Goal: Book appointment/travel/reservation

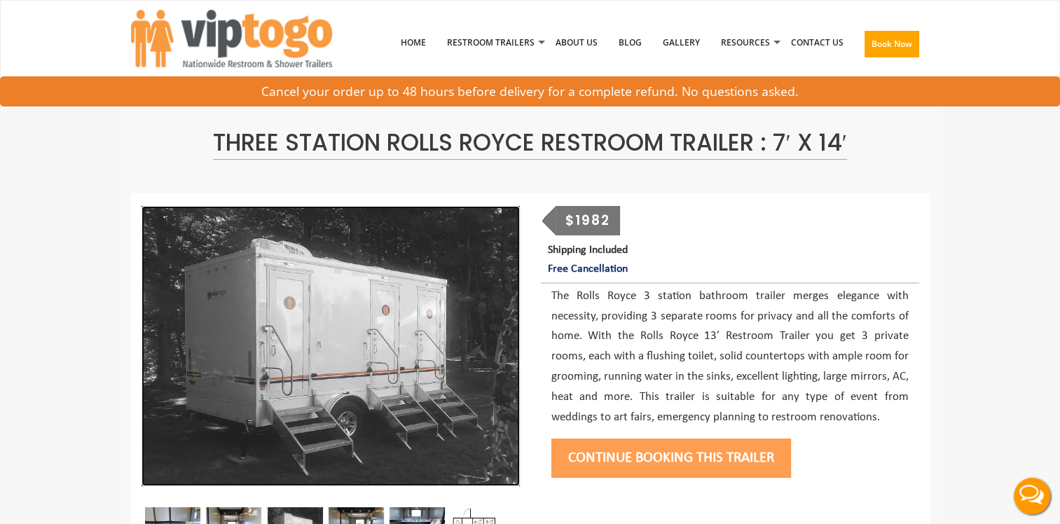
drag, startPoint x: 0, startPoint y: 0, endPoint x: 361, endPoint y: 294, distance: 465.5
click at [365, 298] on img at bounding box center [330, 346] width 378 height 280
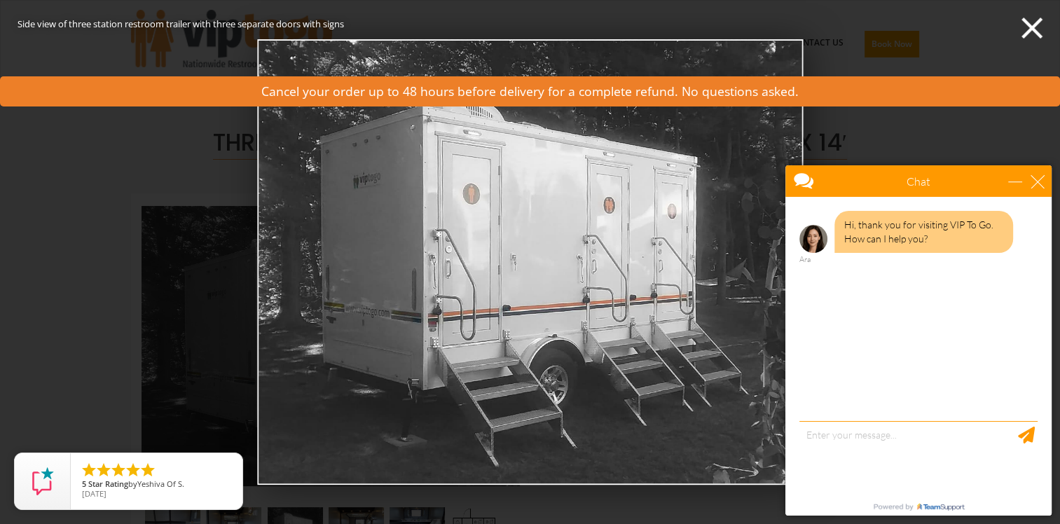
click at [1037, 190] on div "Chat" at bounding box center [918, 181] width 266 height 32
click at [1040, 184] on div "close" at bounding box center [1037, 181] width 14 height 14
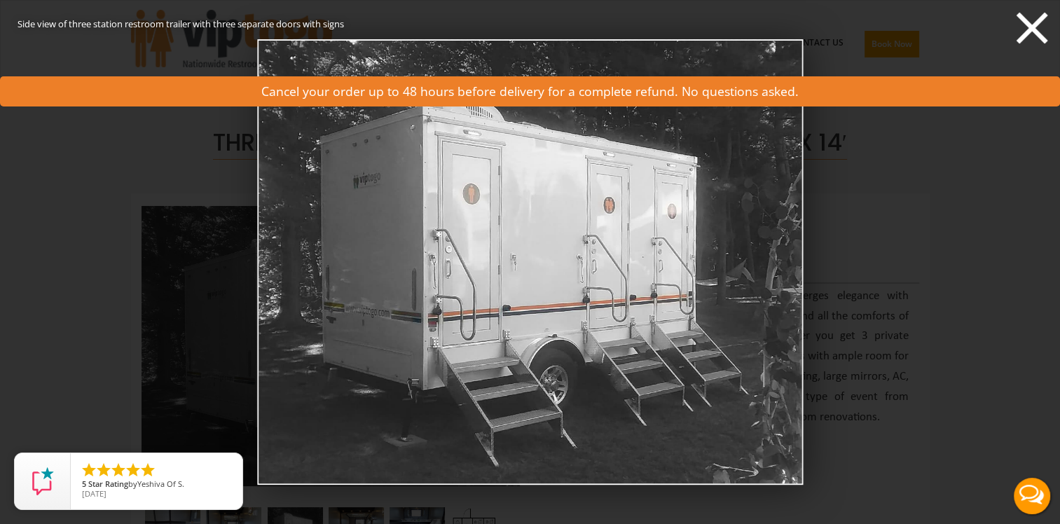
click at [1030, 26] on icon at bounding box center [1032, 29] width 32 height 32
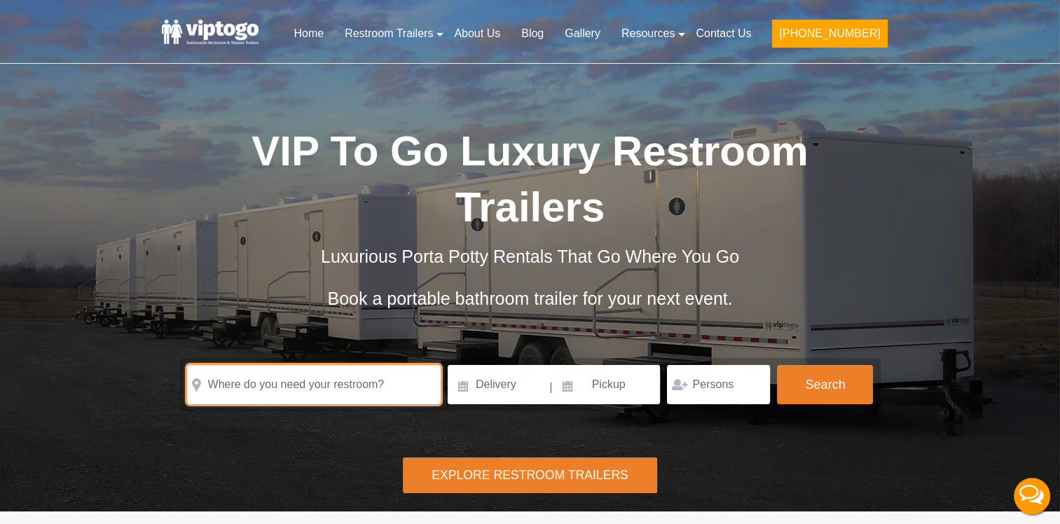
click at [319, 365] on input "text" at bounding box center [314, 384] width 254 height 39
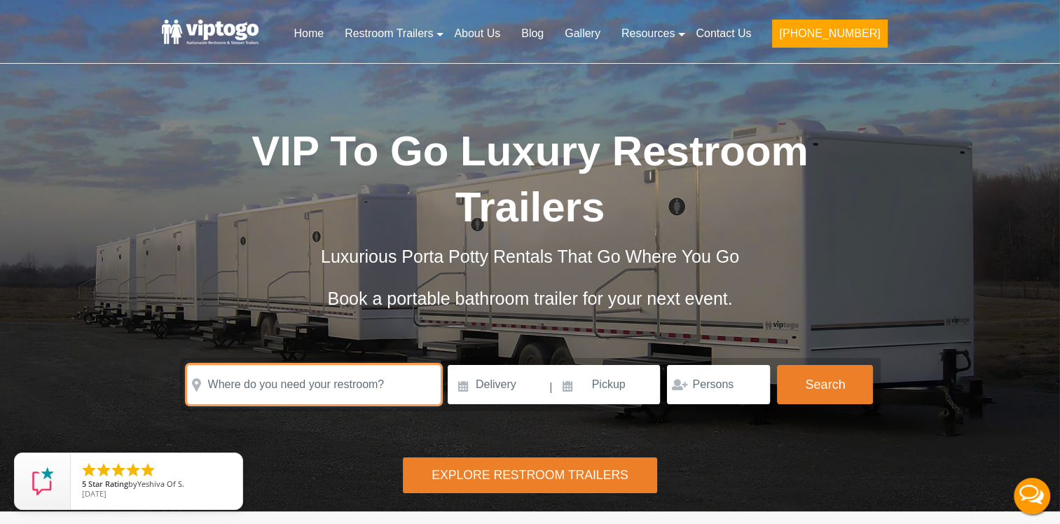
click at [345, 365] on input "text" at bounding box center [314, 384] width 254 height 39
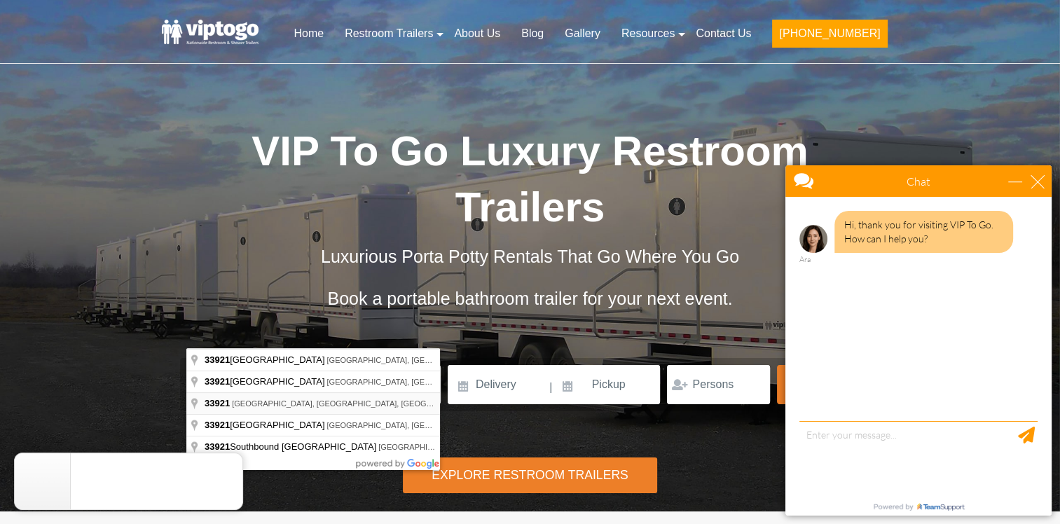
type input "[GEOGRAPHIC_DATA], [GEOGRAPHIC_DATA]"
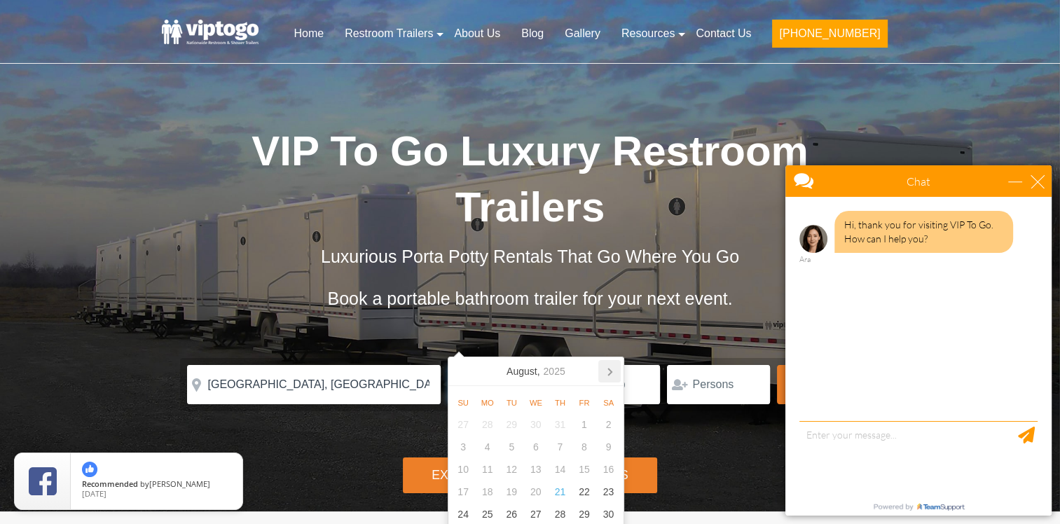
click at [608, 371] on icon at bounding box center [609, 371] width 22 height 22
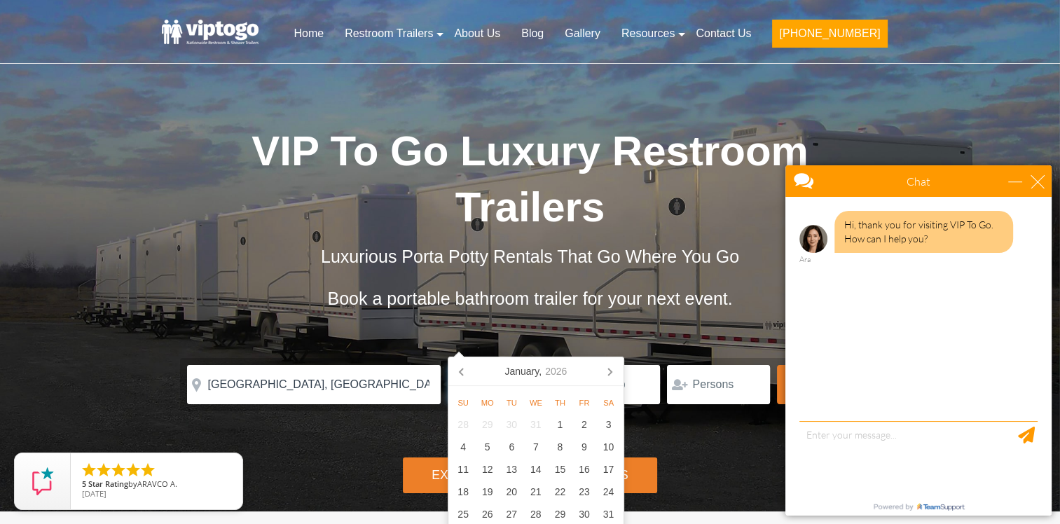
click at [608, 371] on icon at bounding box center [609, 371] width 22 height 22
click at [458, 370] on icon at bounding box center [462, 371] width 22 height 22
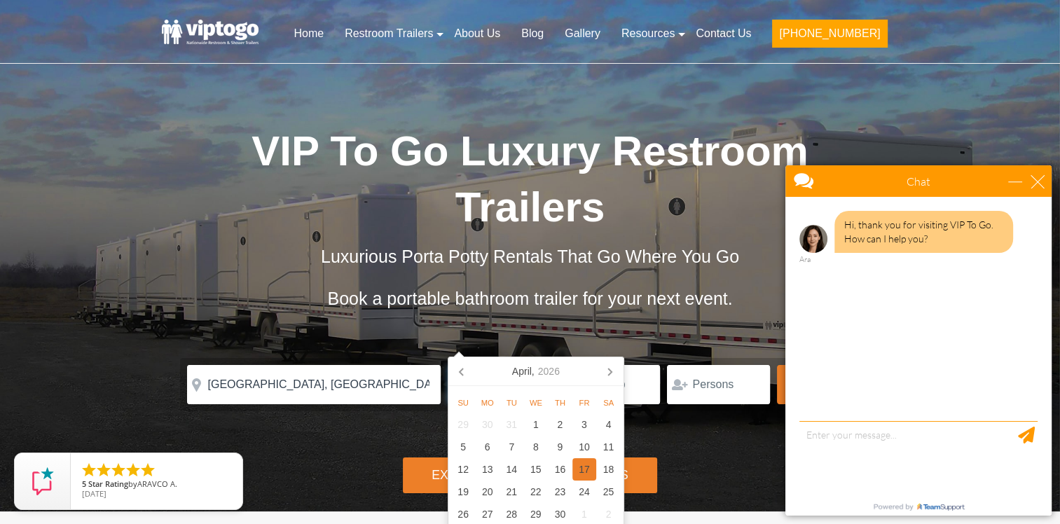
click at [588, 467] on div "17" at bounding box center [584, 469] width 25 height 22
type input "04/17/2026"
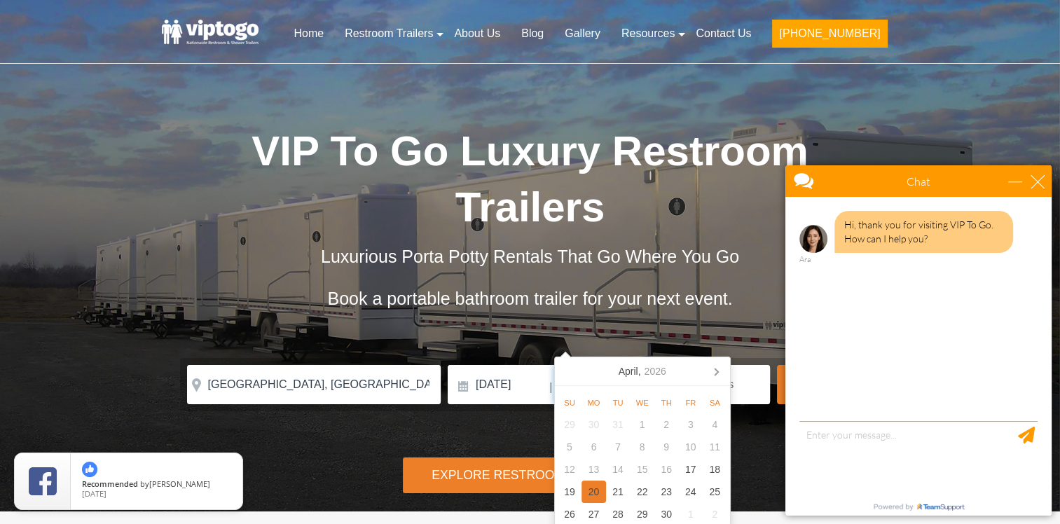
click at [591, 494] on div "20" at bounding box center [593, 492] width 25 height 22
type input "04/20/2026"
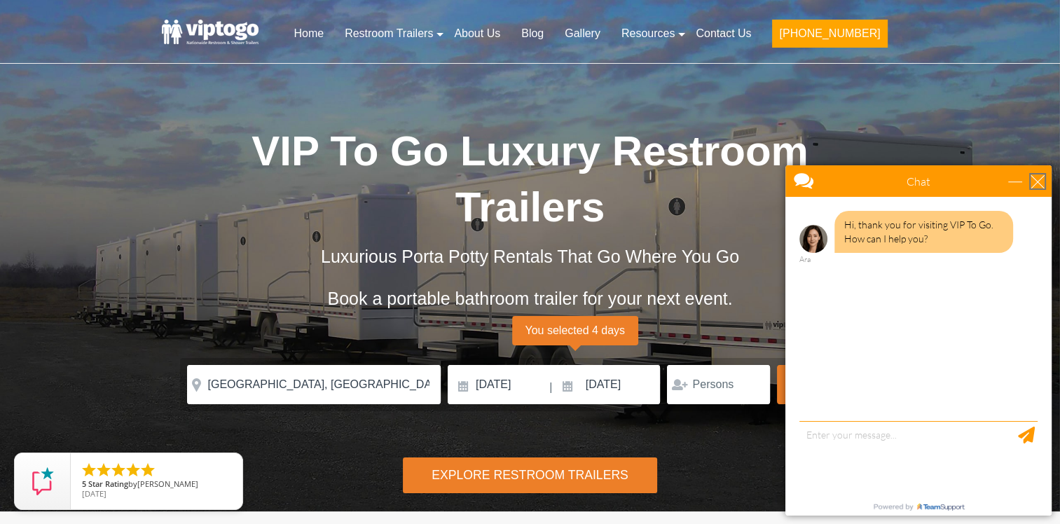
click at [1035, 181] on div "close" at bounding box center [1037, 181] width 14 height 14
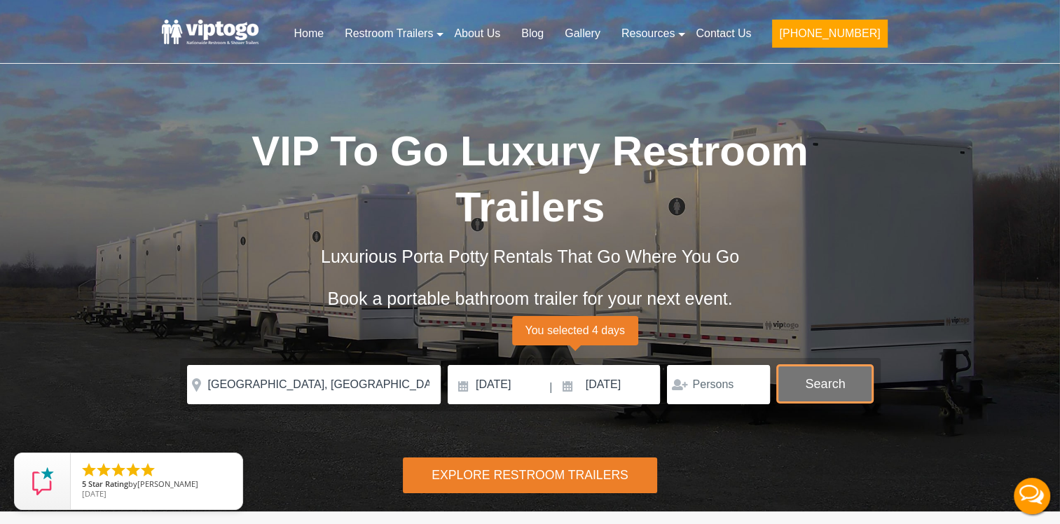
click at [822, 365] on button "Search" at bounding box center [825, 384] width 96 height 38
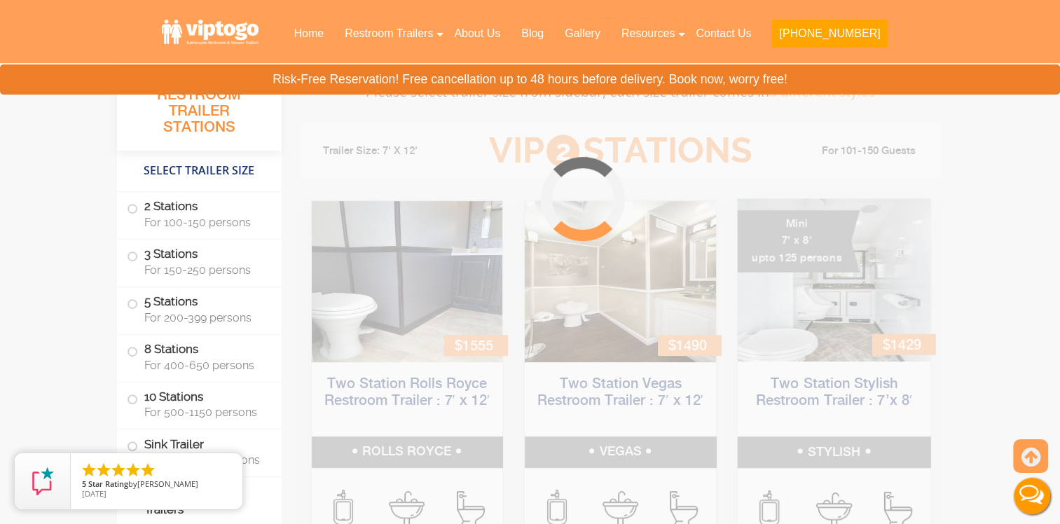
scroll to position [568, 0]
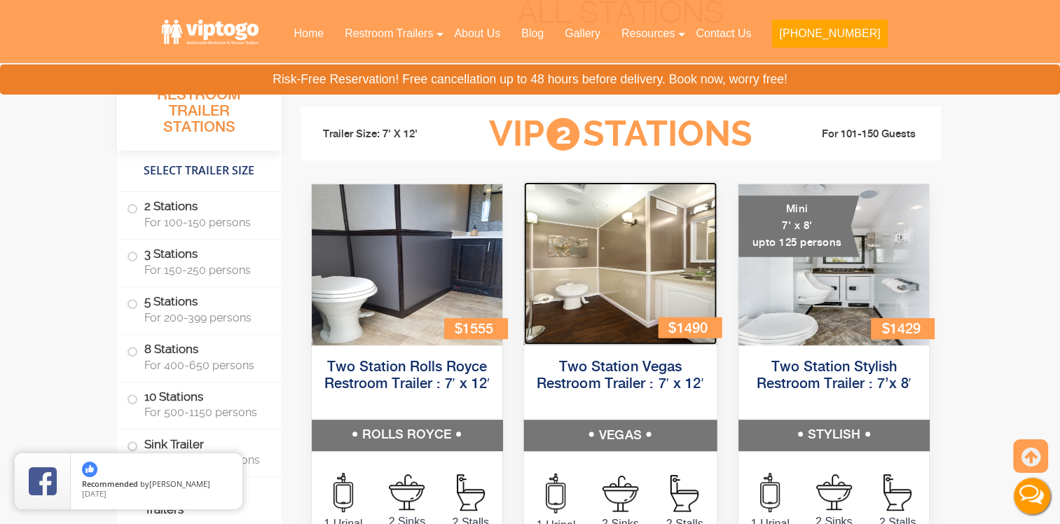
click at [629, 259] on img at bounding box center [620, 263] width 193 height 163
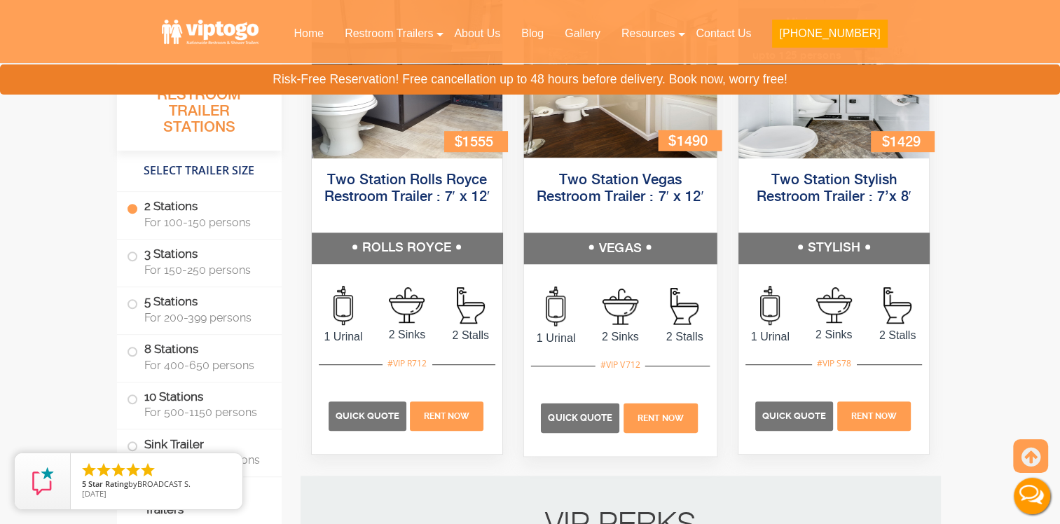
scroll to position [778, 0]
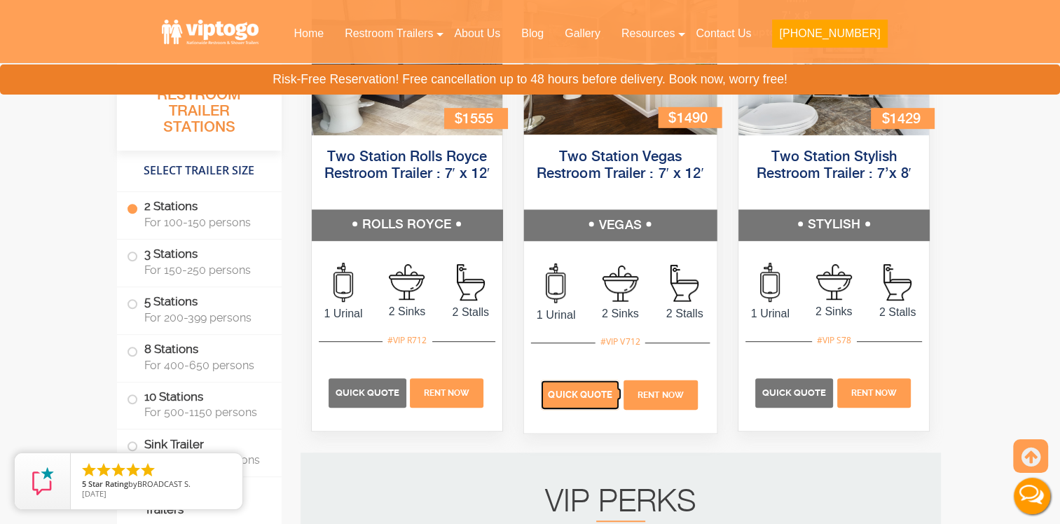
click at [564, 389] on span "Quick Quote" at bounding box center [580, 394] width 64 height 11
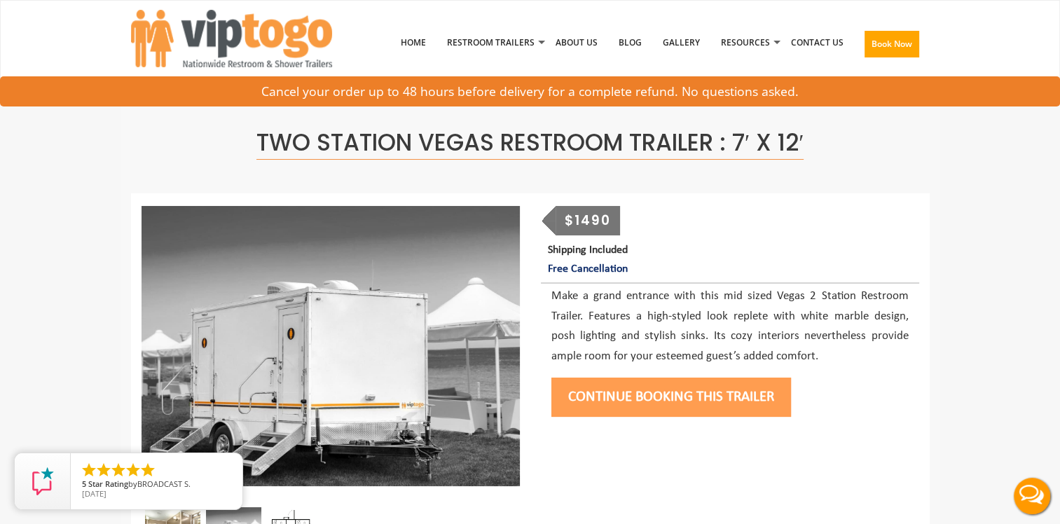
click at [685, 395] on button "Continue Booking this trailer" at bounding box center [671, 397] width 240 height 39
click at [645, 397] on button "Get a Quote for this Trailer" at bounding box center [662, 397] width 223 height 39
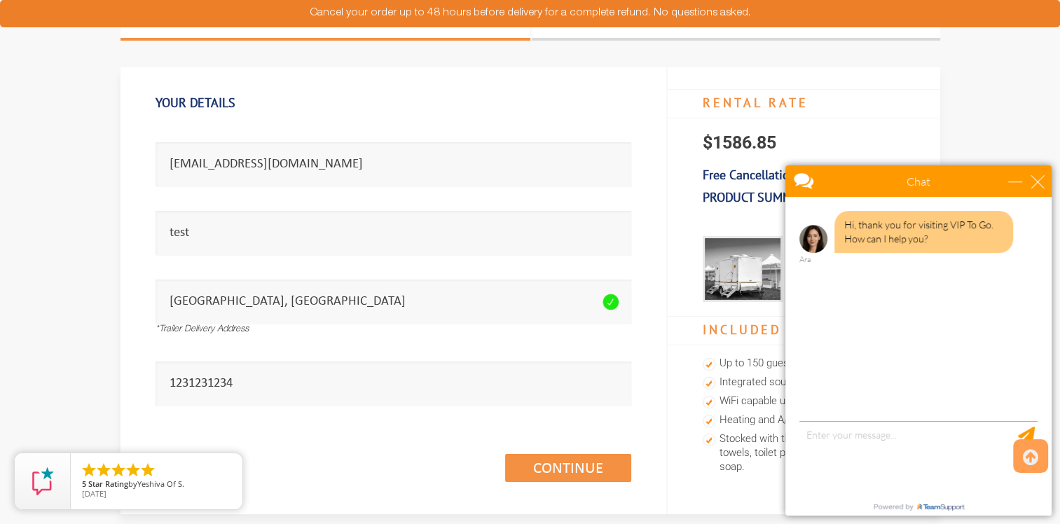
scroll to position [140, 0]
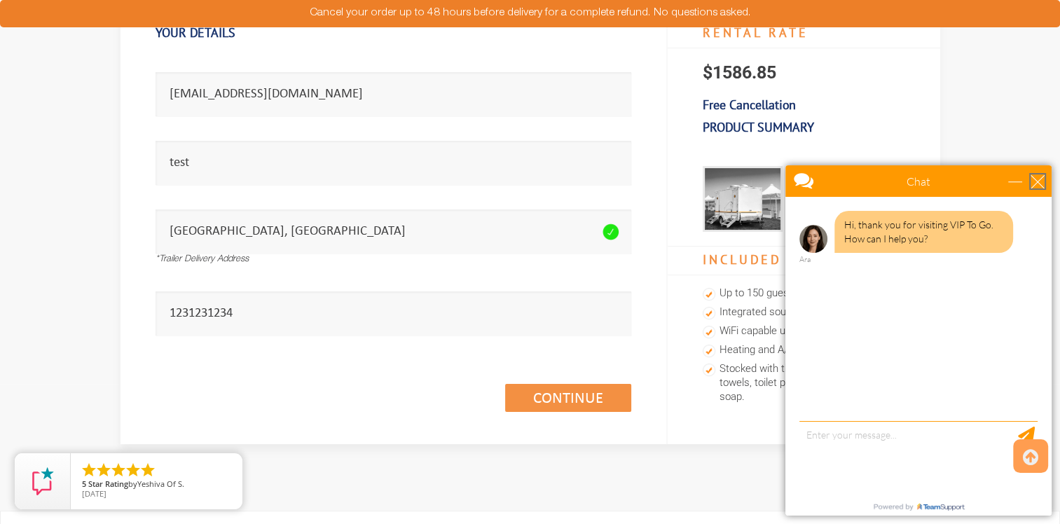
click at [1038, 184] on div "close" at bounding box center [1037, 181] width 14 height 14
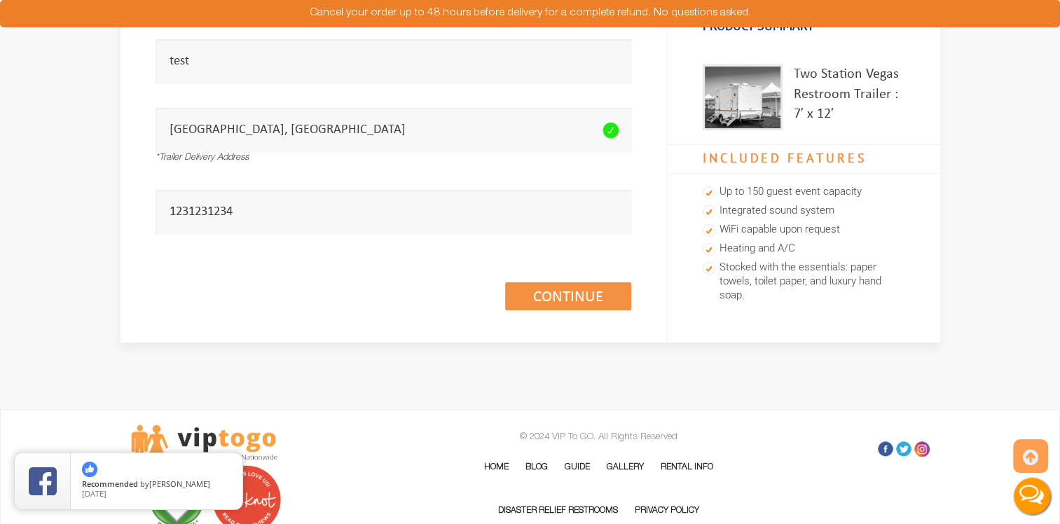
scroll to position [210, 0]
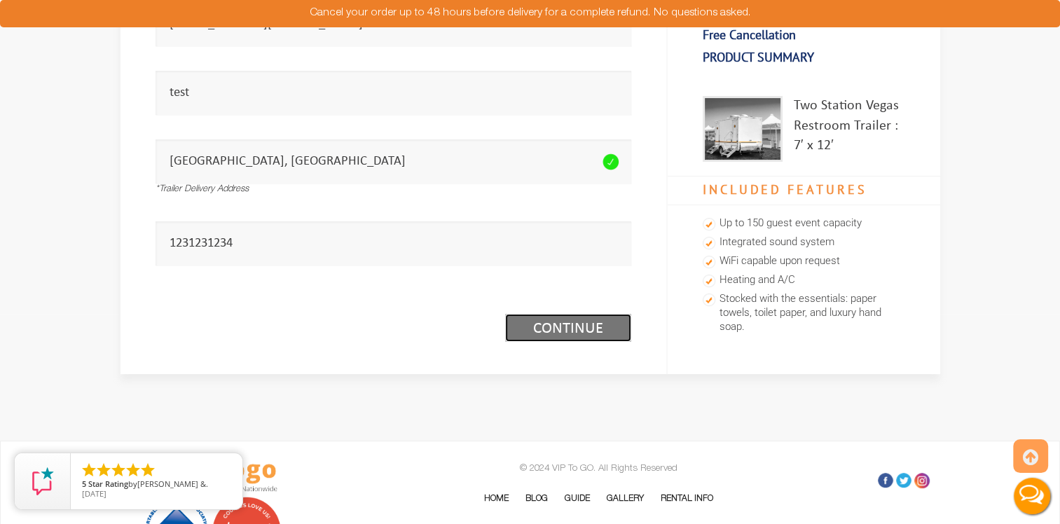
click at [567, 336] on link "Continue (1/3)" at bounding box center [568, 328] width 126 height 28
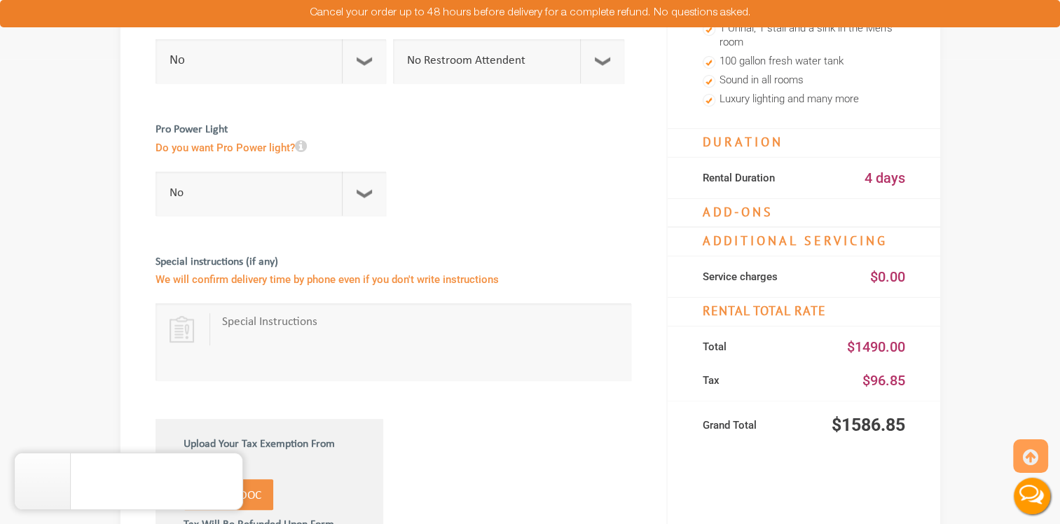
scroll to position [490, 0]
